Goal: Obtain resource: Download file/media

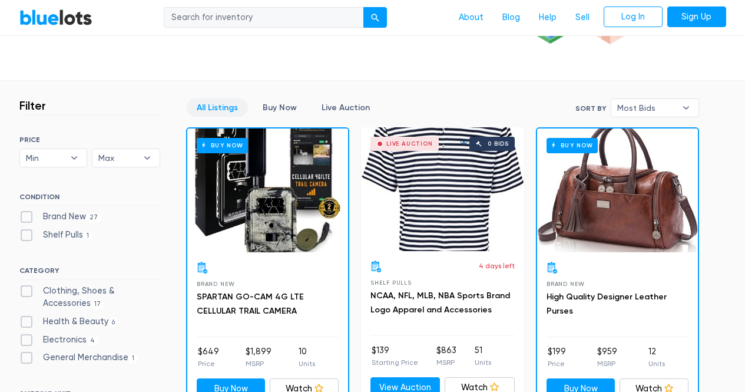
scroll to position [290, 0]
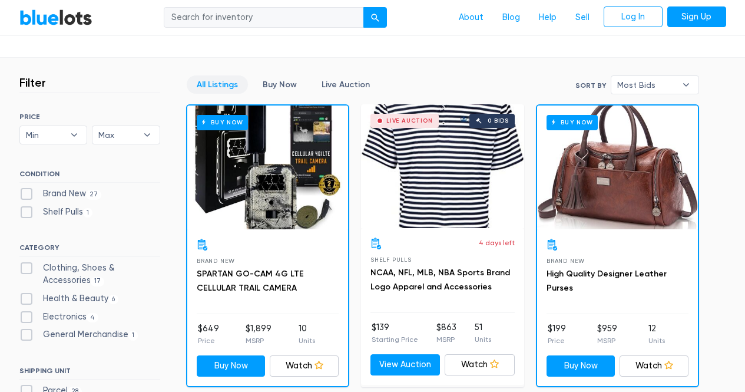
click at [659, 221] on div "Buy Now" at bounding box center [617, 167] width 161 height 124
click at [662, 213] on div "Buy Now" at bounding box center [617, 167] width 161 height 124
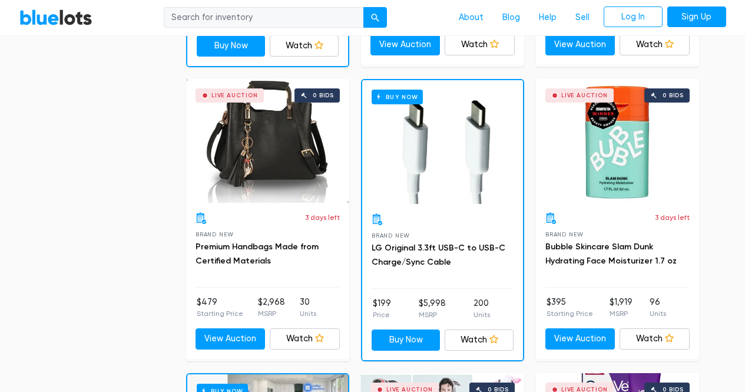
scroll to position [911, 0]
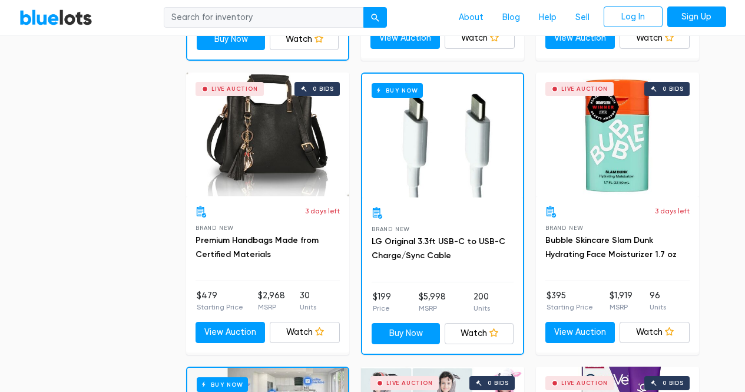
click at [309, 137] on div "Live Auction 0 bids" at bounding box center [267, 134] width 163 height 124
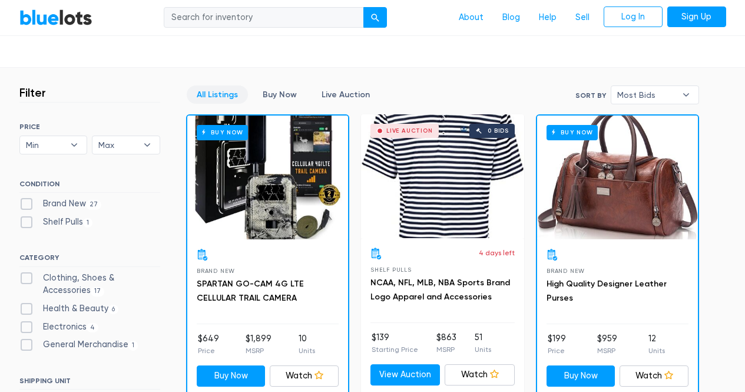
scroll to position [274, 0]
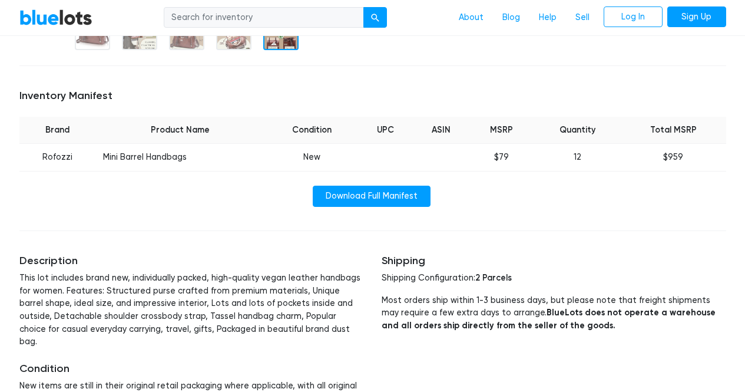
scroll to position [400, 0]
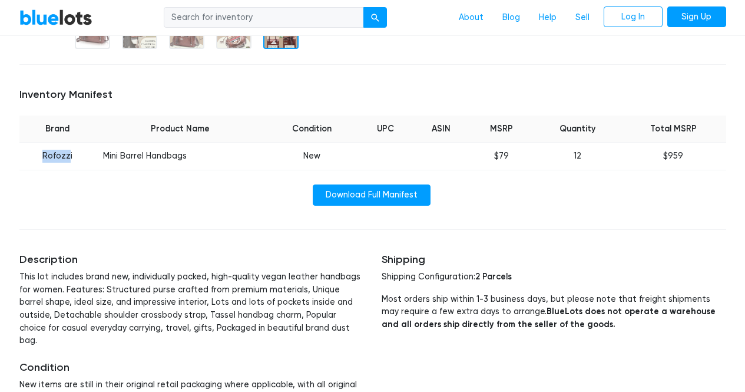
drag, startPoint x: 68, startPoint y: 158, endPoint x: 43, endPoint y: 156, distance: 25.4
click at [43, 156] on td "Rofozzi" at bounding box center [57, 157] width 77 height 28
click at [72, 156] on td "Rofozzi" at bounding box center [57, 157] width 77 height 28
drag, startPoint x: 75, startPoint y: 155, endPoint x: 35, endPoint y: 159, distance: 40.3
click at [35, 159] on td "Rofozzi" at bounding box center [57, 157] width 77 height 28
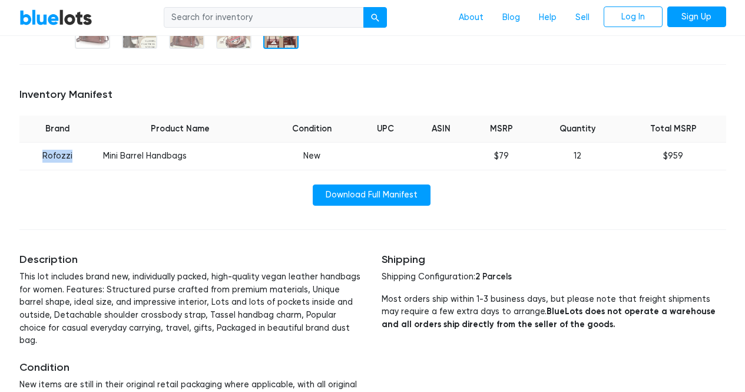
copy td "Rofozzi"
click at [368, 198] on link "Download Full Manifest" at bounding box center [372, 194] width 118 height 21
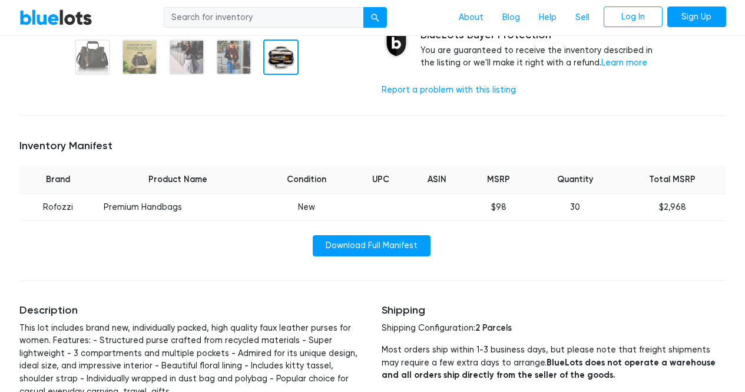
scroll to position [379, 0]
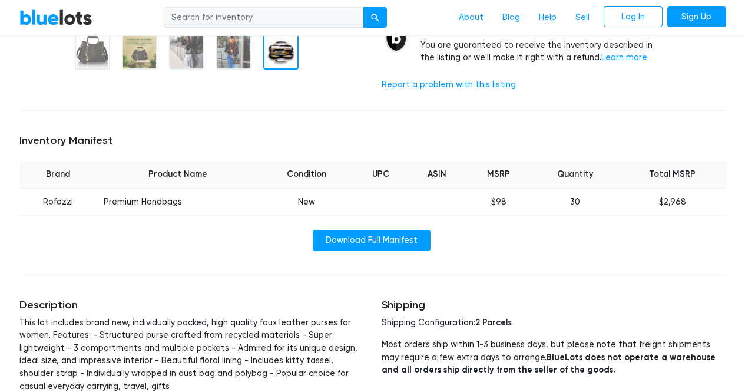
click at [406, 226] on div "Inventory Manifest Brand Product Name Condition UPC ASIN MSRP Quantity Total MS…" at bounding box center [373, 192] width 724 height 145
click at [405, 231] on link "Download Full Manifest" at bounding box center [372, 240] width 118 height 21
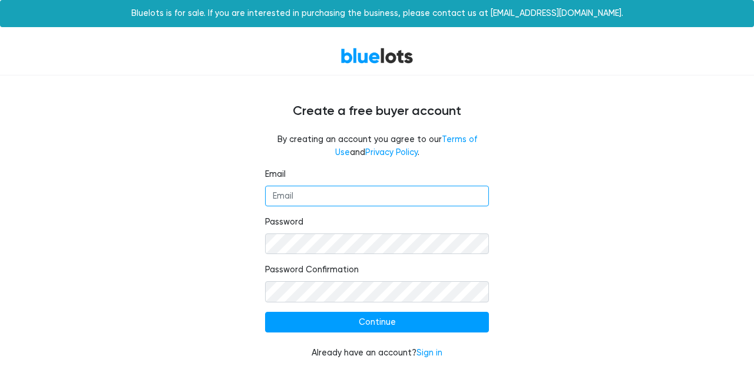
click at [342, 200] on input "Email" at bounding box center [377, 196] width 224 height 21
type input "smonty"
